Goal: Information Seeking & Learning: Learn about a topic

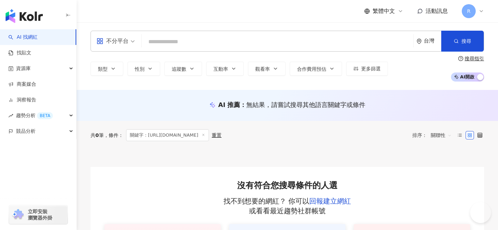
click at [208, 40] on input "search" at bounding box center [278, 41] width 266 height 13
type input "**********"
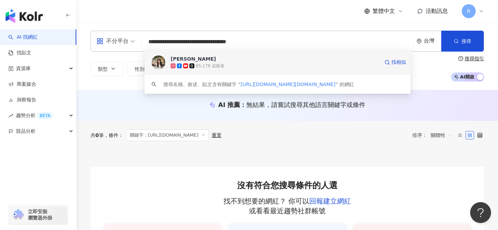
click at [209, 63] on div "85,179 追蹤者" at bounding box center [210, 66] width 29 height 6
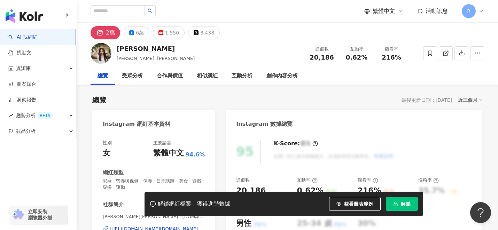
drag, startPoint x: 314, startPoint y: 57, endPoint x: 332, endPoint y: 59, distance: 18.8
click at [332, 59] on div "20,186" at bounding box center [322, 57] width 26 height 7
click at [370, 57] on div "互動率 0.62%" at bounding box center [356, 53] width 35 height 15
drag, startPoint x: 382, startPoint y: 58, endPoint x: 402, endPoint y: 57, distance: 20.2
click at [402, 57] on div "216%" at bounding box center [391, 57] width 26 height 7
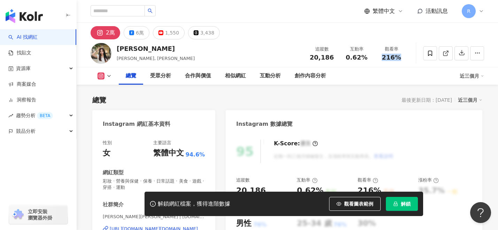
scroll to position [62, 0]
